Goal: Task Accomplishment & Management: Use online tool/utility

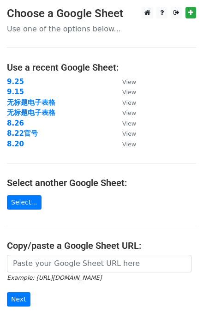
scroll to position [111, 0]
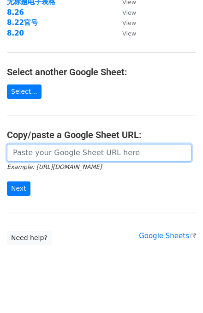
click at [48, 152] on input "url" at bounding box center [99, 153] width 185 height 18
paste input "[URL][DOMAIN_NAME]"
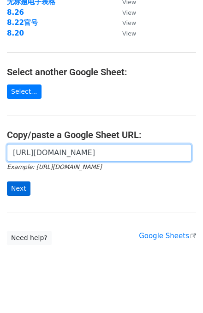
type input "[URL][DOMAIN_NAME]"
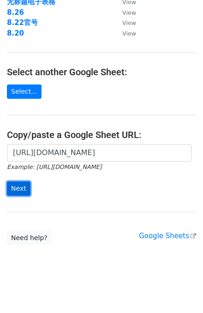
scroll to position [0, 0]
click at [24, 189] on input "Next" at bounding box center [19, 189] width 24 height 14
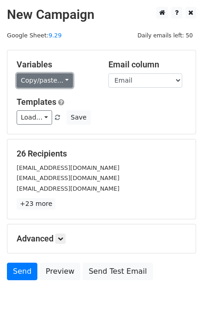
click at [63, 82] on link "Copy/paste..." at bounding box center [45, 81] width 56 height 14
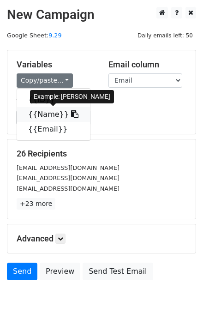
click at [49, 113] on link "{{Name}}" at bounding box center [53, 114] width 73 height 15
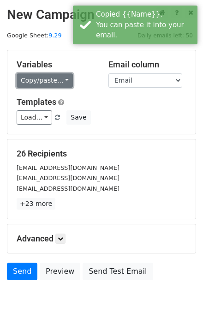
click at [55, 87] on link "Copy/paste..." at bounding box center [45, 81] width 56 height 14
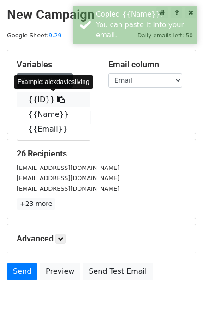
click at [43, 97] on link "{{ID}}" at bounding box center [53, 99] width 73 height 15
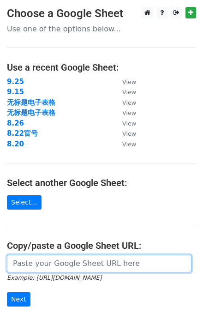
click at [38, 268] on input "url" at bounding box center [99, 264] width 185 height 18
paste input "https://docs.google.com/spreadsheets/d/1JBuv_y8xcHOK9Z1uCg4rbHZ6x0XLeCGy2vuPCRq…"
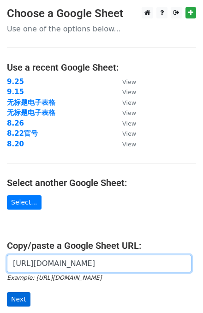
type input "https://docs.google.com/spreadsheets/d/1JBuv_y8xcHOK9Z1uCg4rbHZ6x0XLeCGy2vuPCRq…"
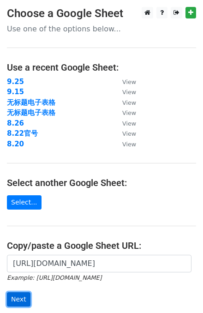
scroll to position [0, 0]
click at [25, 295] on input "Next" at bounding box center [19, 300] width 24 height 14
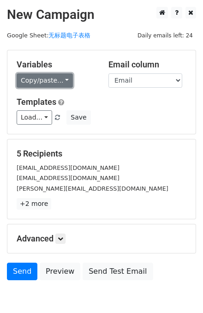
click at [58, 81] on link "Copy/paste..." at bounding box center [45, 81] width 56 height 14
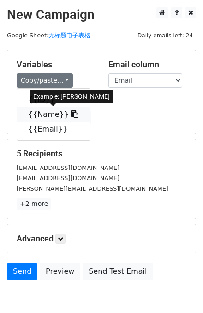
click at [43, 113] on link "{{Name}}" at bounding box center [53, 114] width 73 height 15
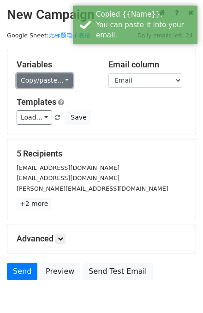
click at [43, 80] on link "Copy/paste..." at bounding box center [45, 81] width 56 height 14
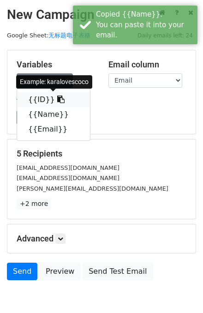
click at [41, 98] on link "{{ID}}" at bounding box center [53, 99] width 73 height 15
